Goal: Information Seeking & Learning: Learn about a topic

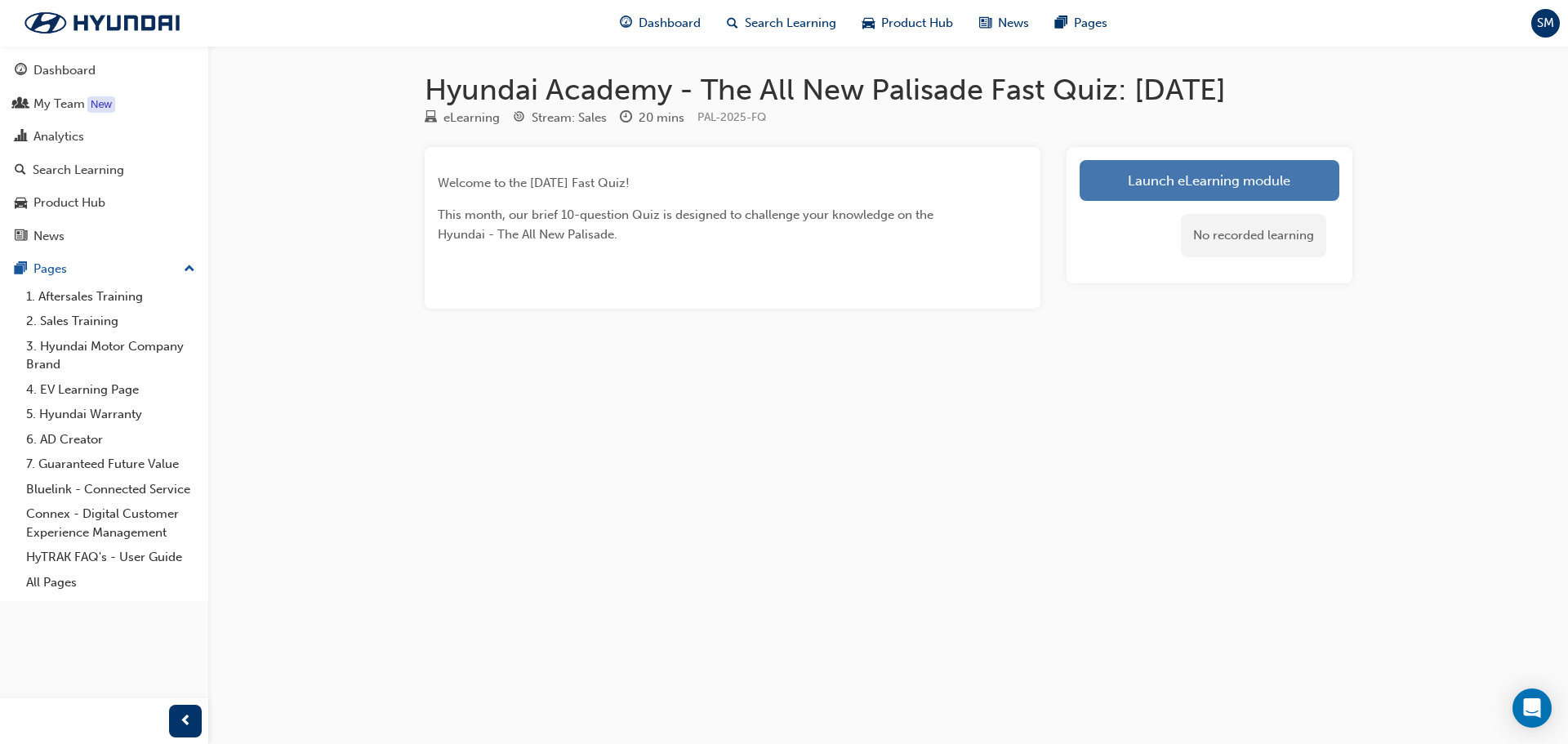
click at [1202, 185] on link "Launch eLearning module" at bounding box center [1209, 181] width 260 height 41
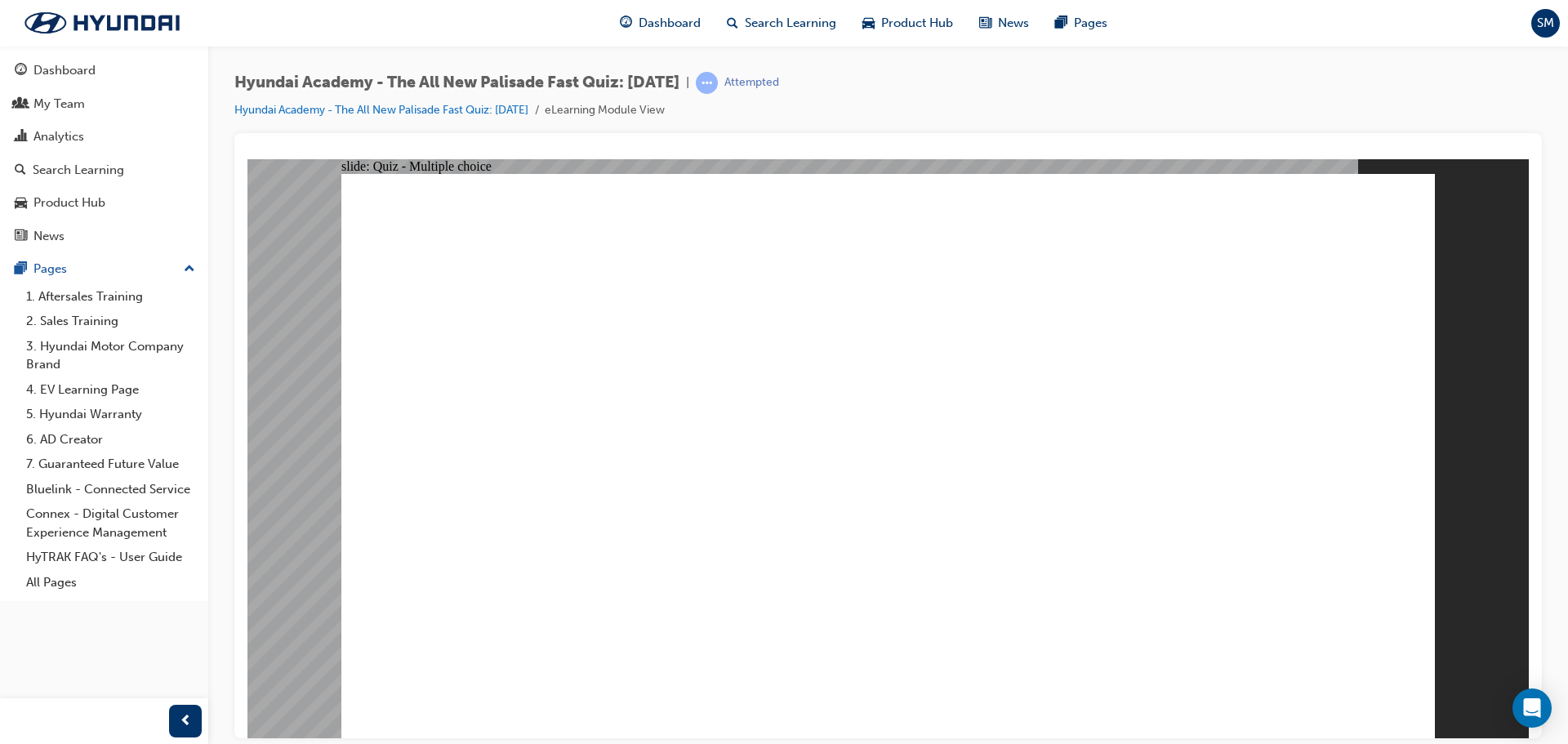
radio input "true"
radio input "false"
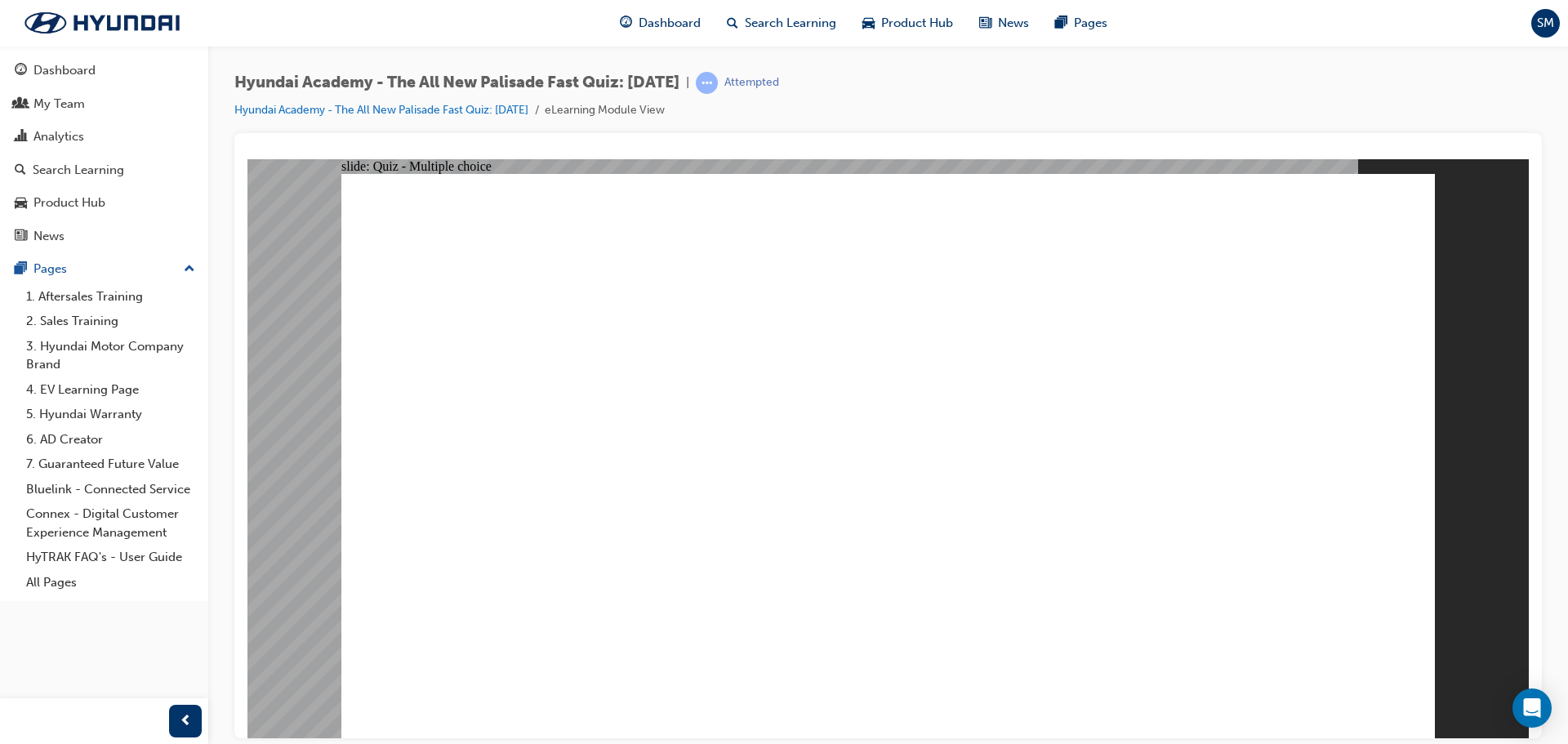
radio input "true"
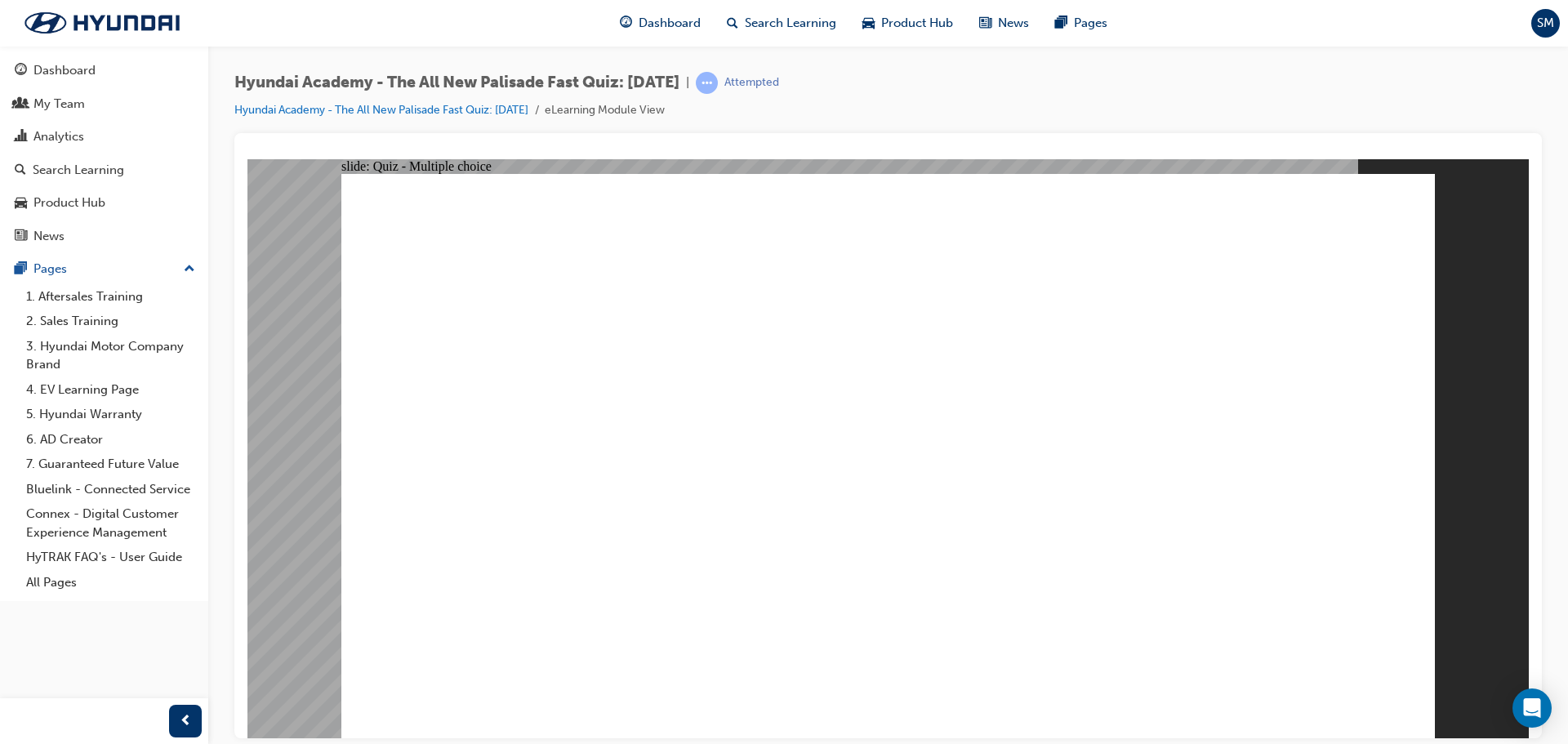
radio input "true"
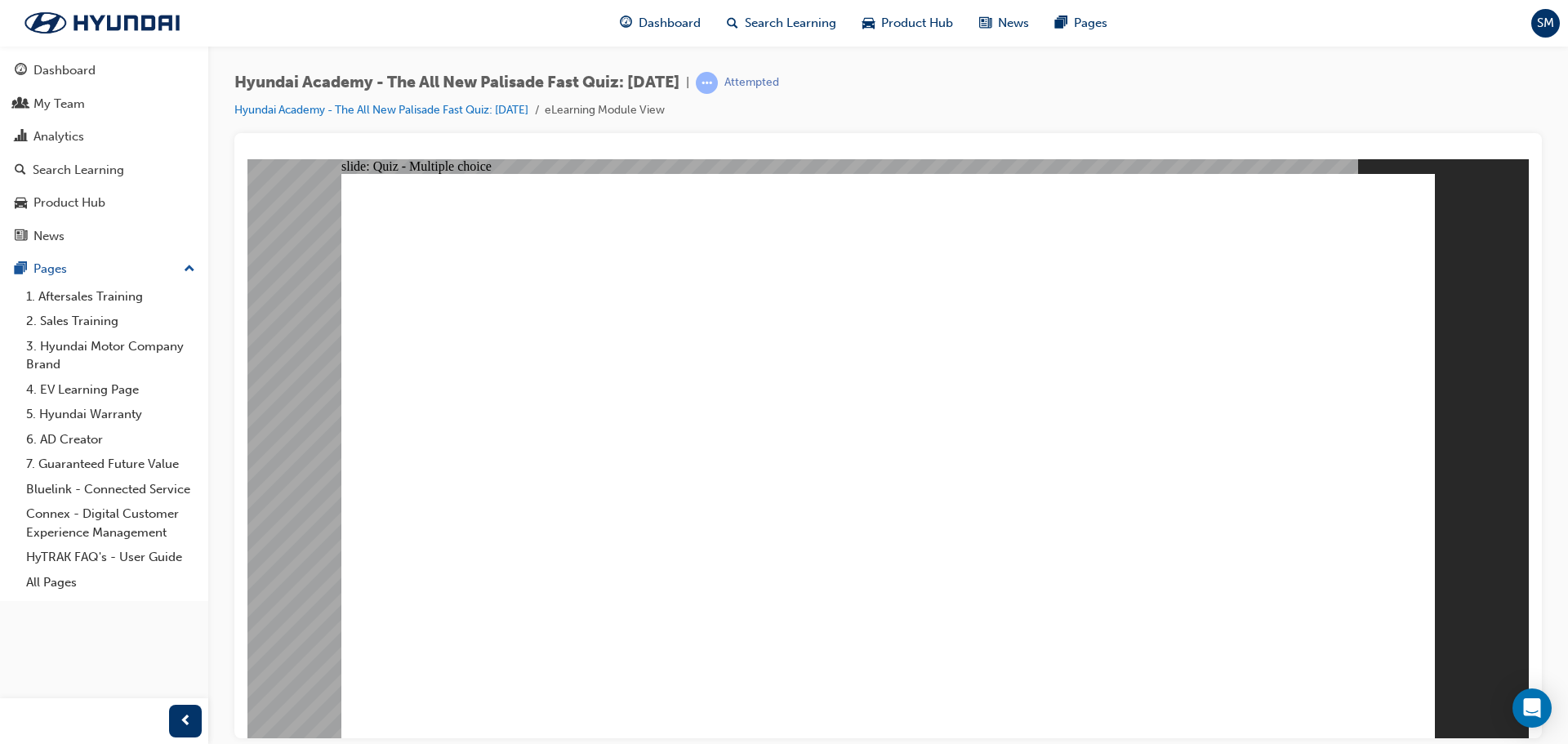
radio input "true"
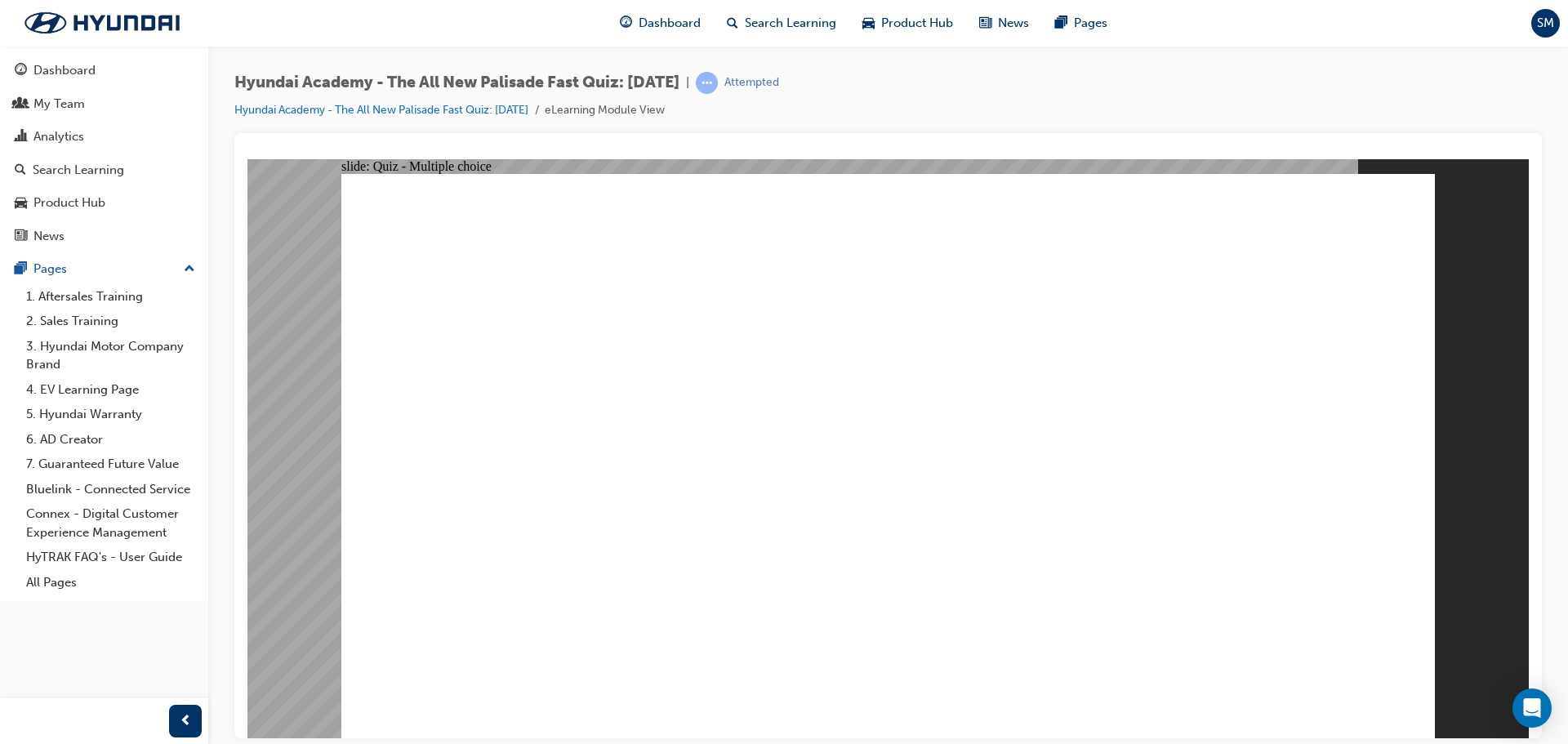
checkbox input "true"
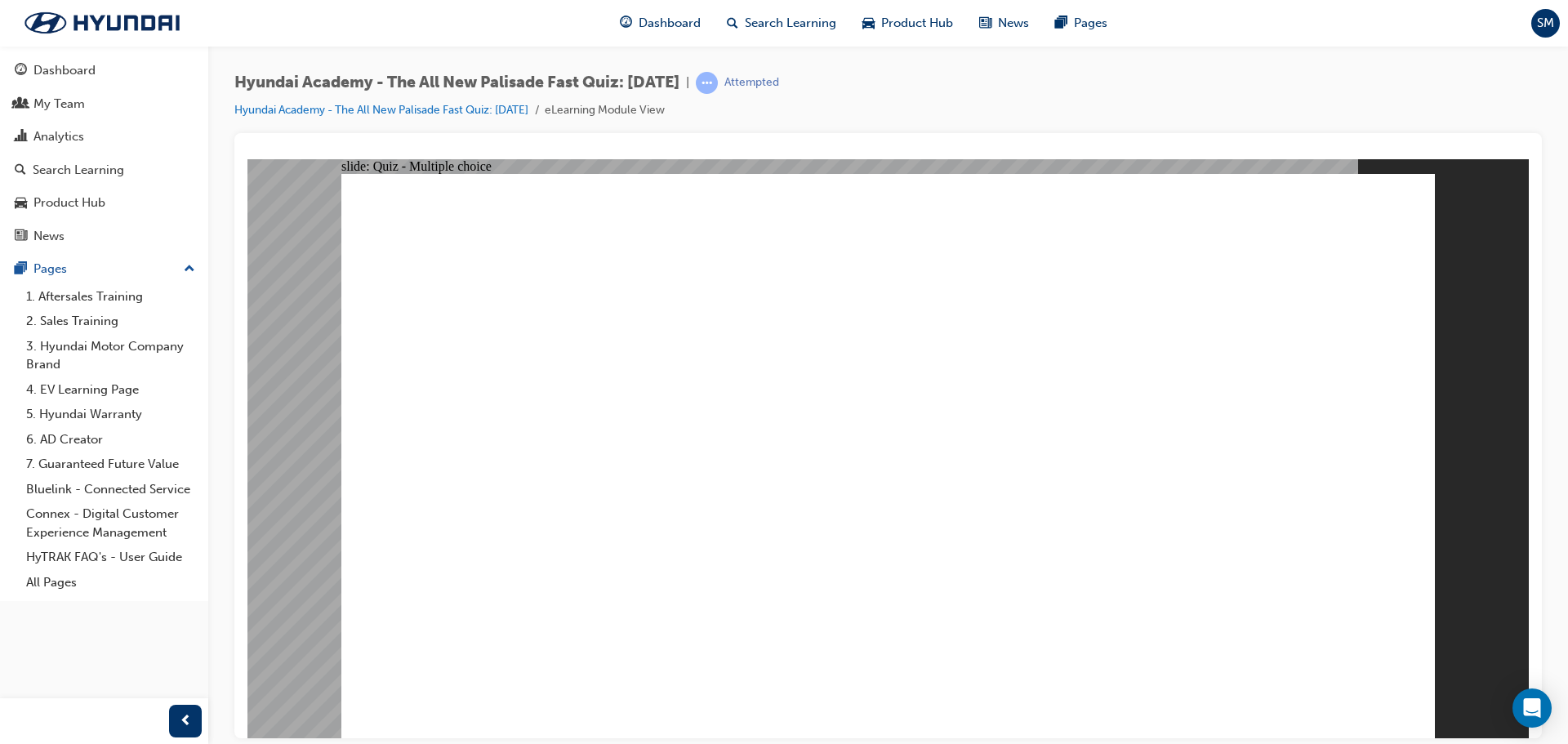
checkbox input "true"
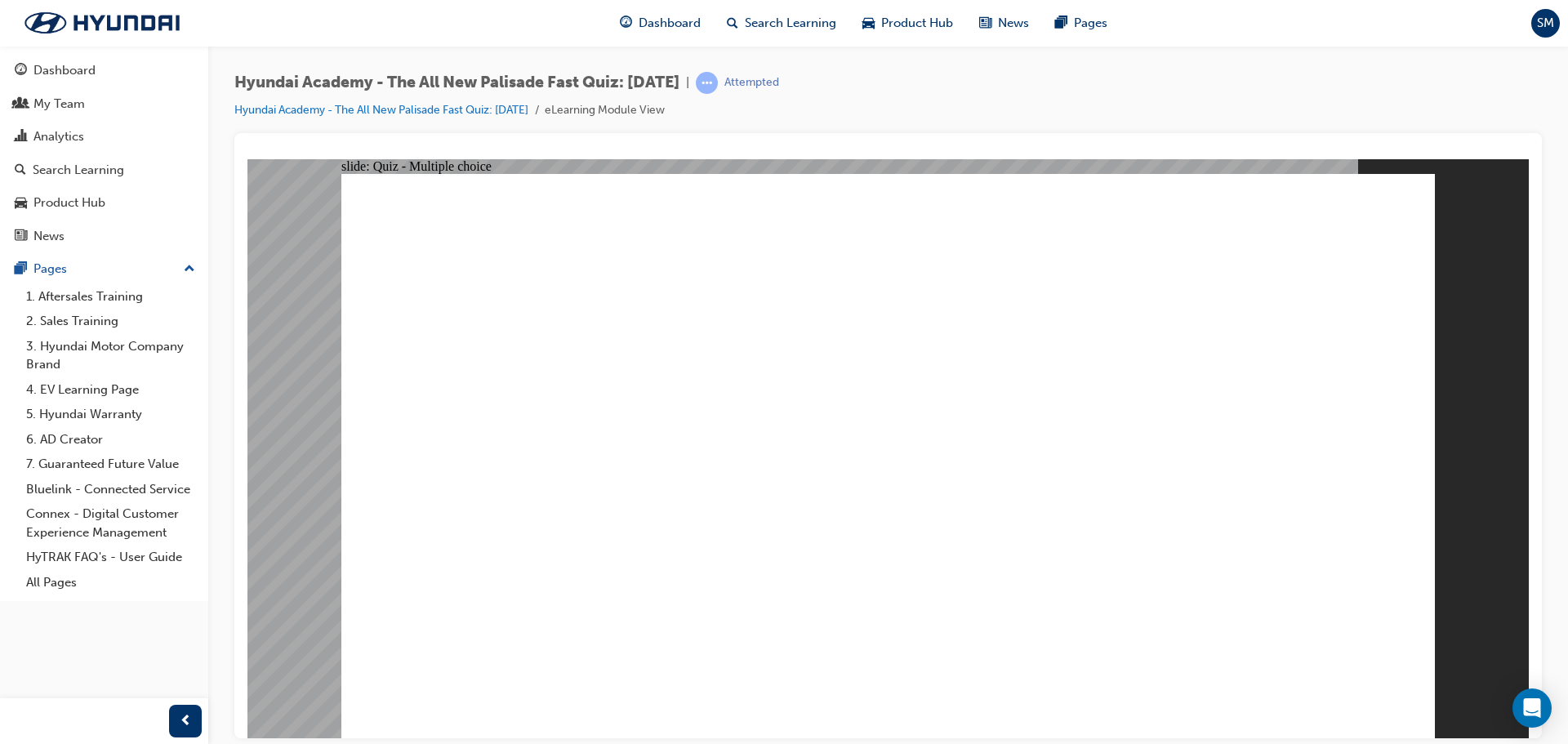
radio input "true"
drag, startPoint x: 1279, startPoint y: 659, endPoint x: 1345, endPoint y: 664, distance: 66.2
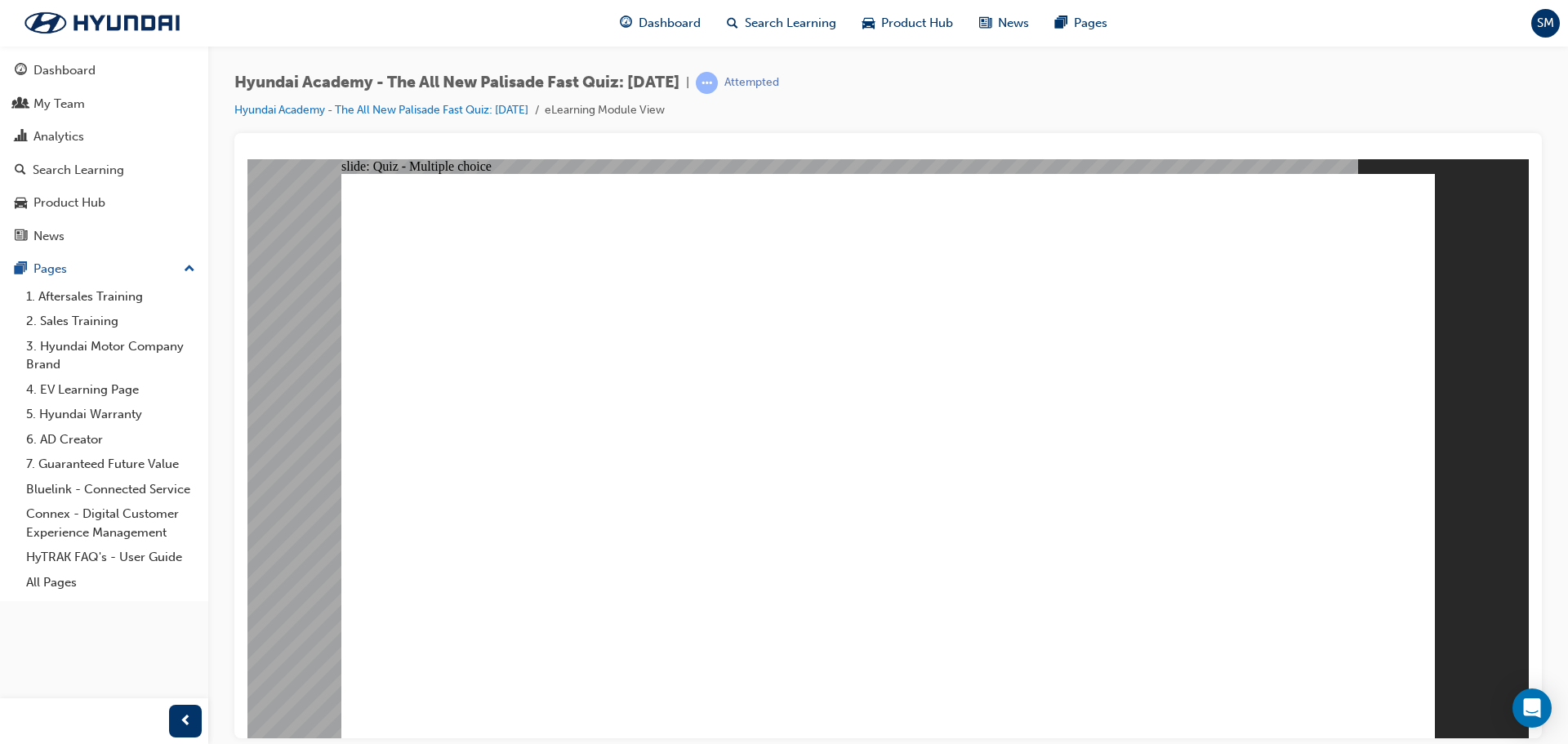
radio input "true"
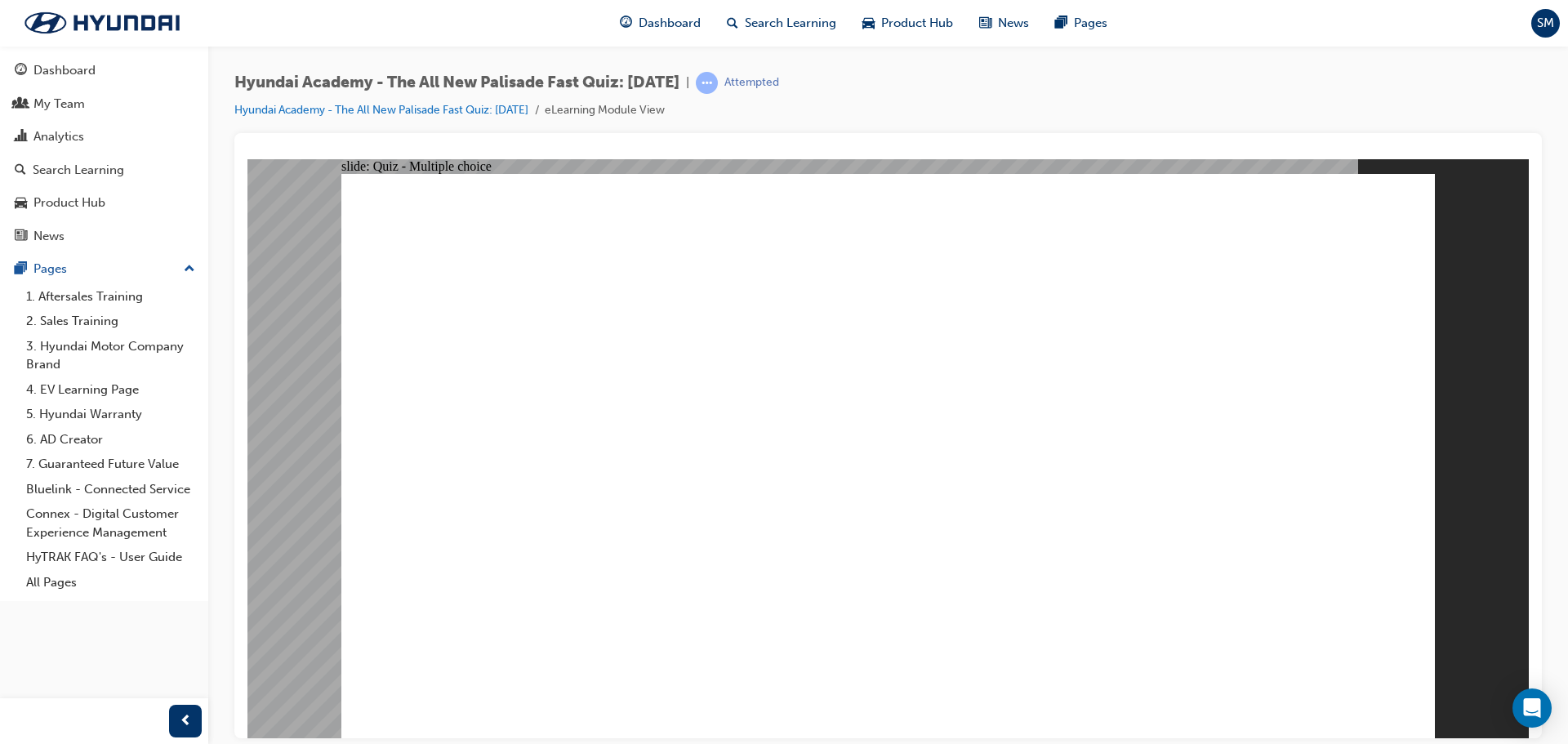
checkbox input "true"
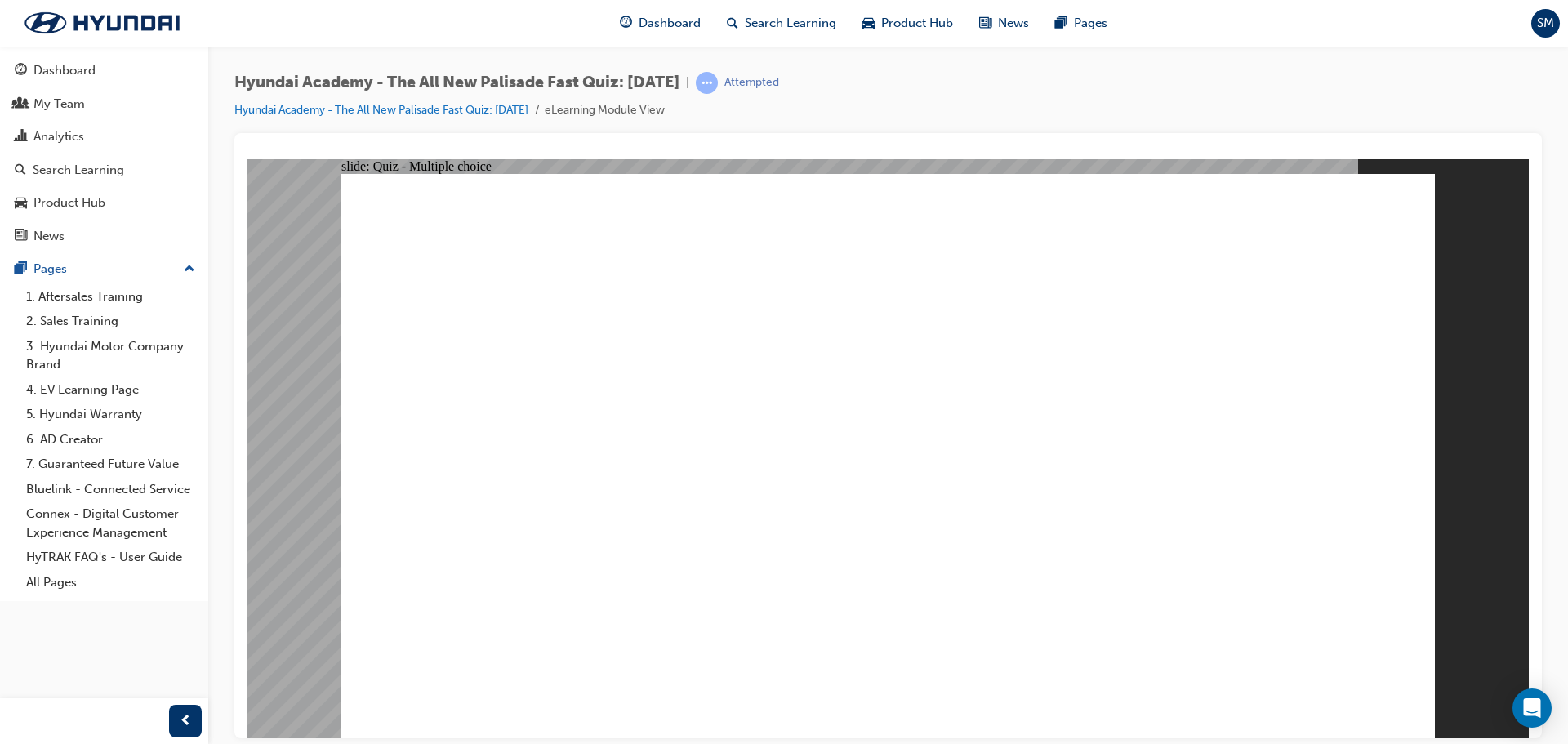
checkbox input "true"
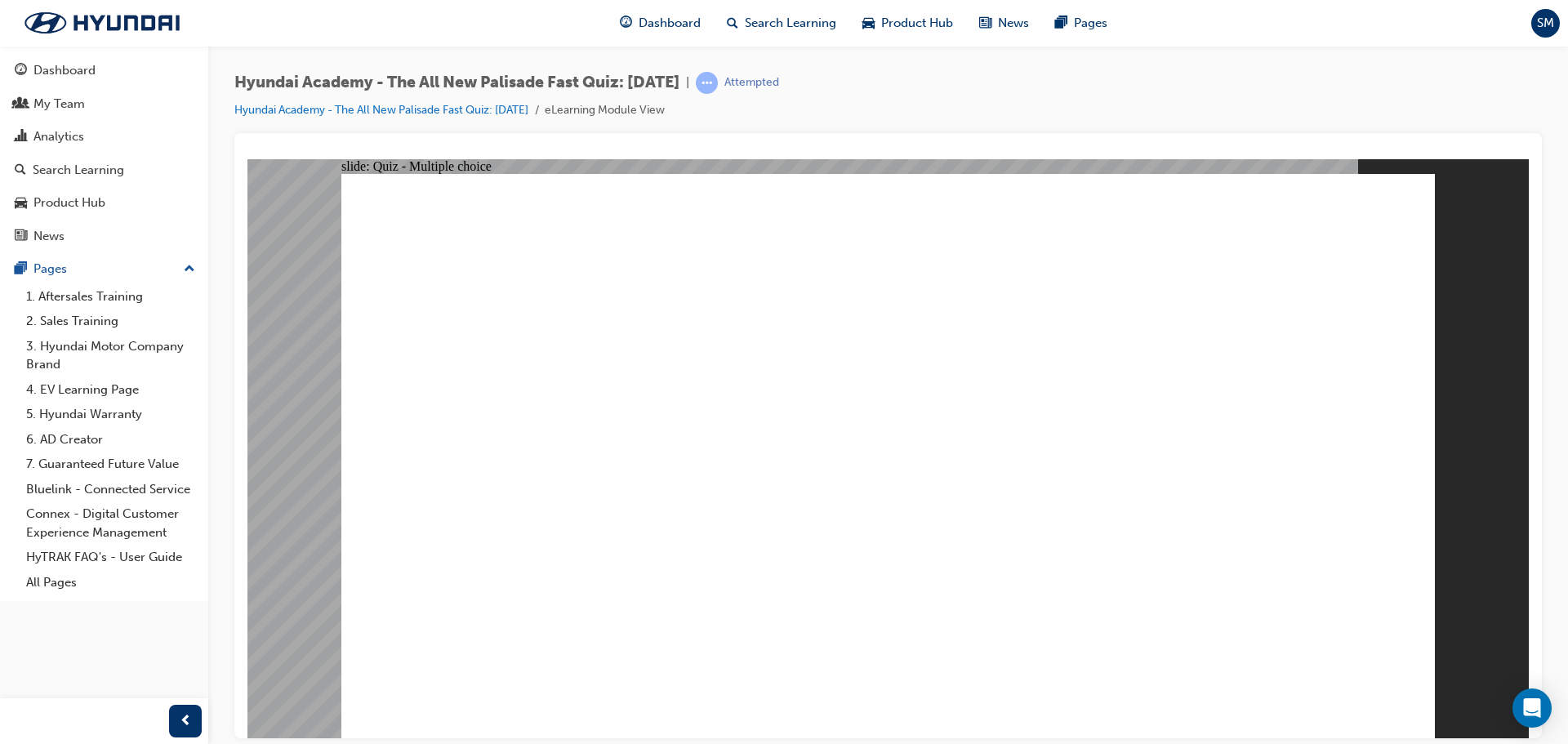
checkbox input "true"
radio input "true"
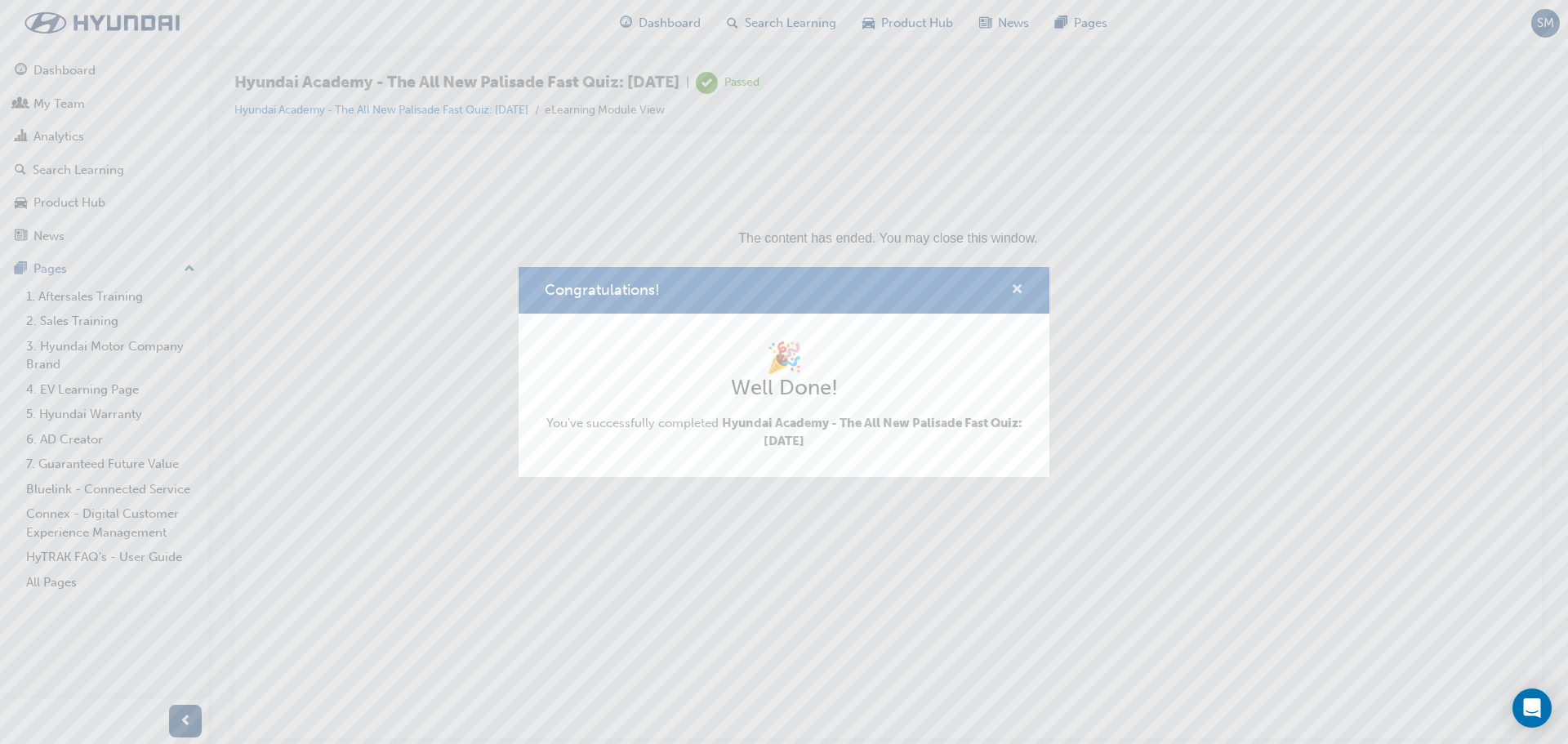
click at [1015, 283] on span "cross-icon" at bounding box center [1017, 290] width 12 height 15
